Goal: Check status: Check status

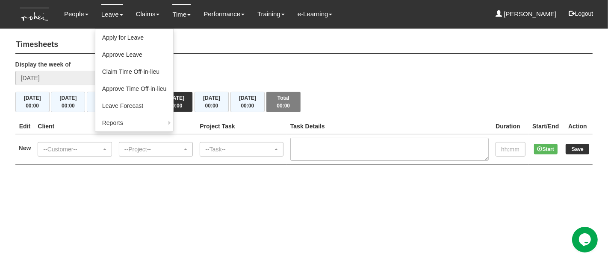
click at [111, 14] on link "Leave" at bounding box center [112, 14] width 22 height 20
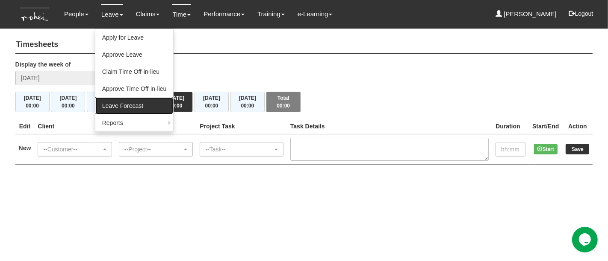
click at [137, 110] on link "Leave Forecast" at bounding box center [134, 105] width 78 height 17
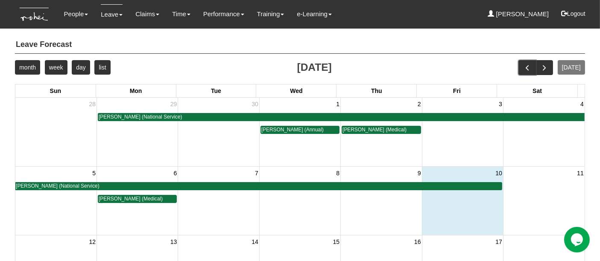
click at [532, 64] on span "prev" at bounding box center [527, 67] width 9 height 9
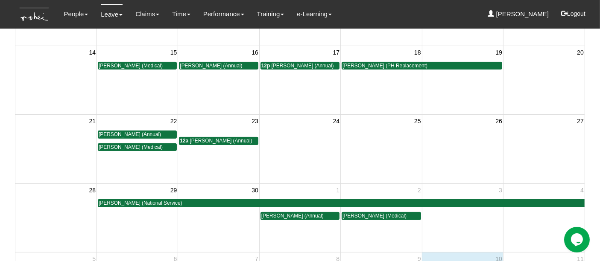
click at [295, 94] on td at bounding box center [299, 80] width 81 height 69
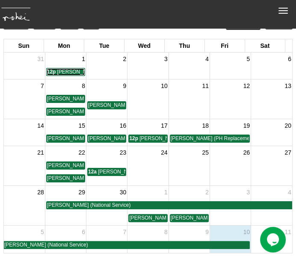
click at [70, 70] on span "[PERSON_NAME] (Medical)" at bounding box center [89, 72] width 64 height 6
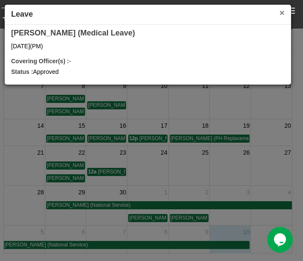
click at [282, 12] on button "×" at bounding box center [281, 12] width 5 height 9
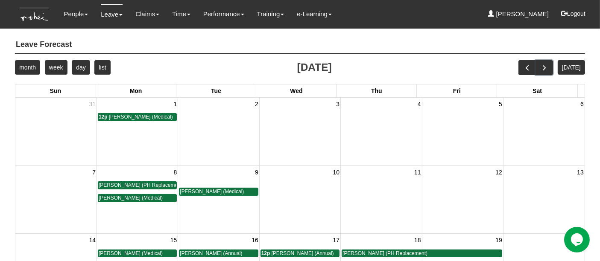
click at [549, 68] on span "next" at bounding box center [544, 67] width 9 height 9
